Goal: Navigation & Orientation: Find specific page/section

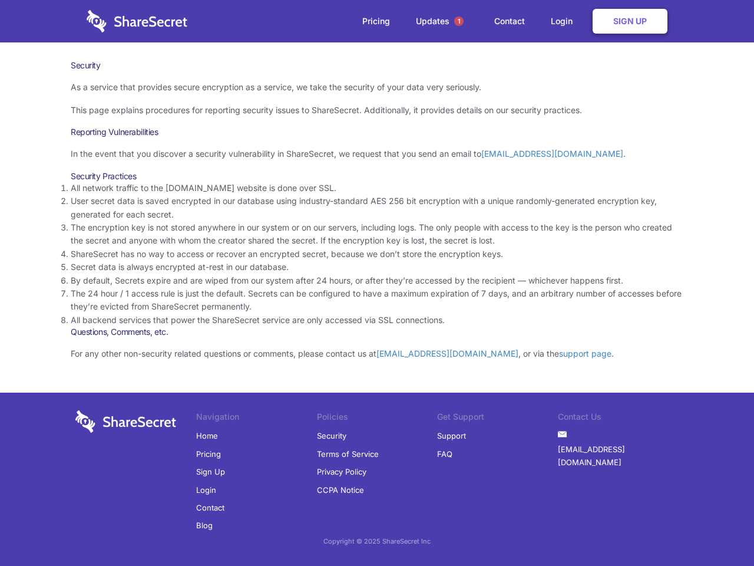
click at [377, 283] on li "By default, Secrets expire and are wiped from our system after 24 hours, or aft…" at bounding box center [377, 280] width 613 height 13
click at [459, 21] on span "1" at bounding box center [458, 21] width 9 height 9
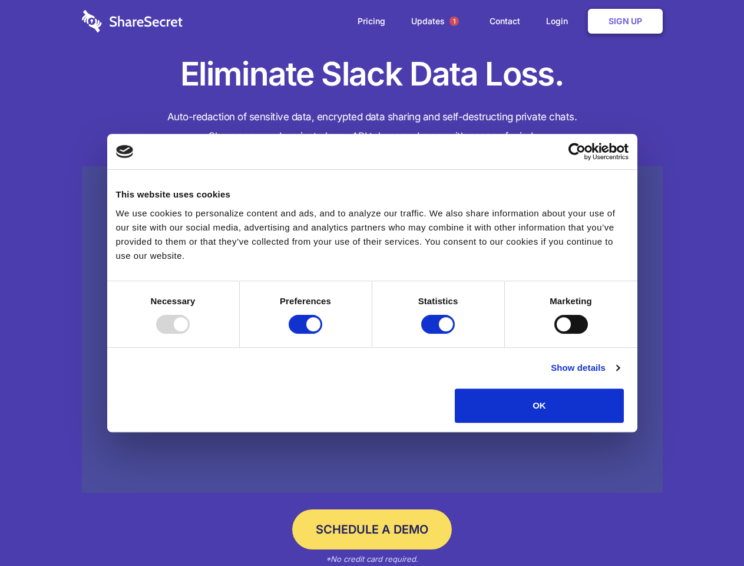
click at [190, 334] on div at bounding box center [173, 324] width 34 height 19
click at [322, 334] on input "Preferences" at bounding box center [306, 324] width 34 height 19
checkbox input "false"
click at [440, 334] on input "Statistics" at bounding box center [438, 324] width 34 height 19
checkbox input "false"
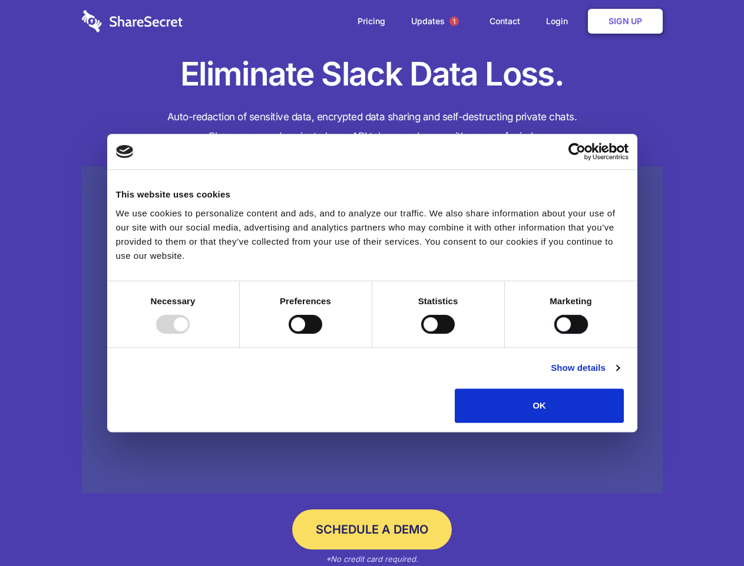
click at [555, 334] on input "Marketing" at bounding box center [572, 324] width 34 height 19
checkbox input "true"
click at [619, 375] on link "Show details" at bounding box center [585, 368] width 68 height 14
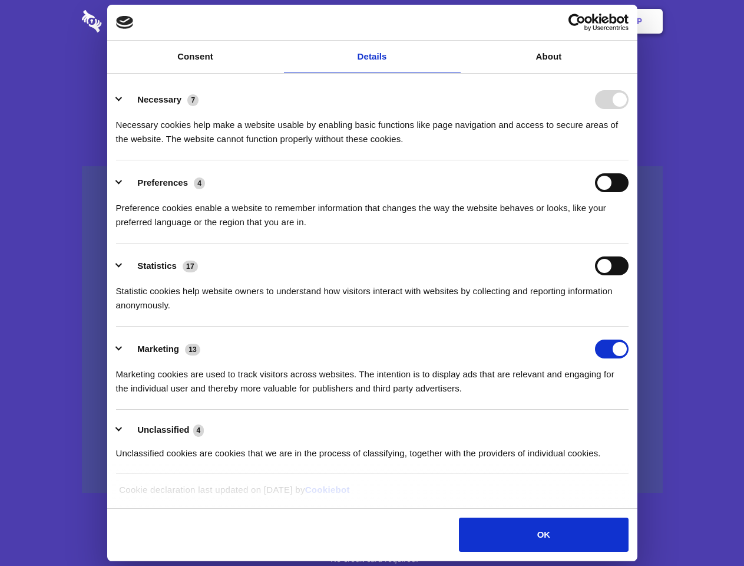
click at [651, 427] on body "Consent Details [#IABV2SETTINGS#] About This website uses cookies We use cookie…" at bounding box center [372, 283] width 744 height 566
click at [454, 21] on span "1" at bounding box center [454, 21] width 9 height 9
